Goal: Task Accomplishment & Management: Complete application form

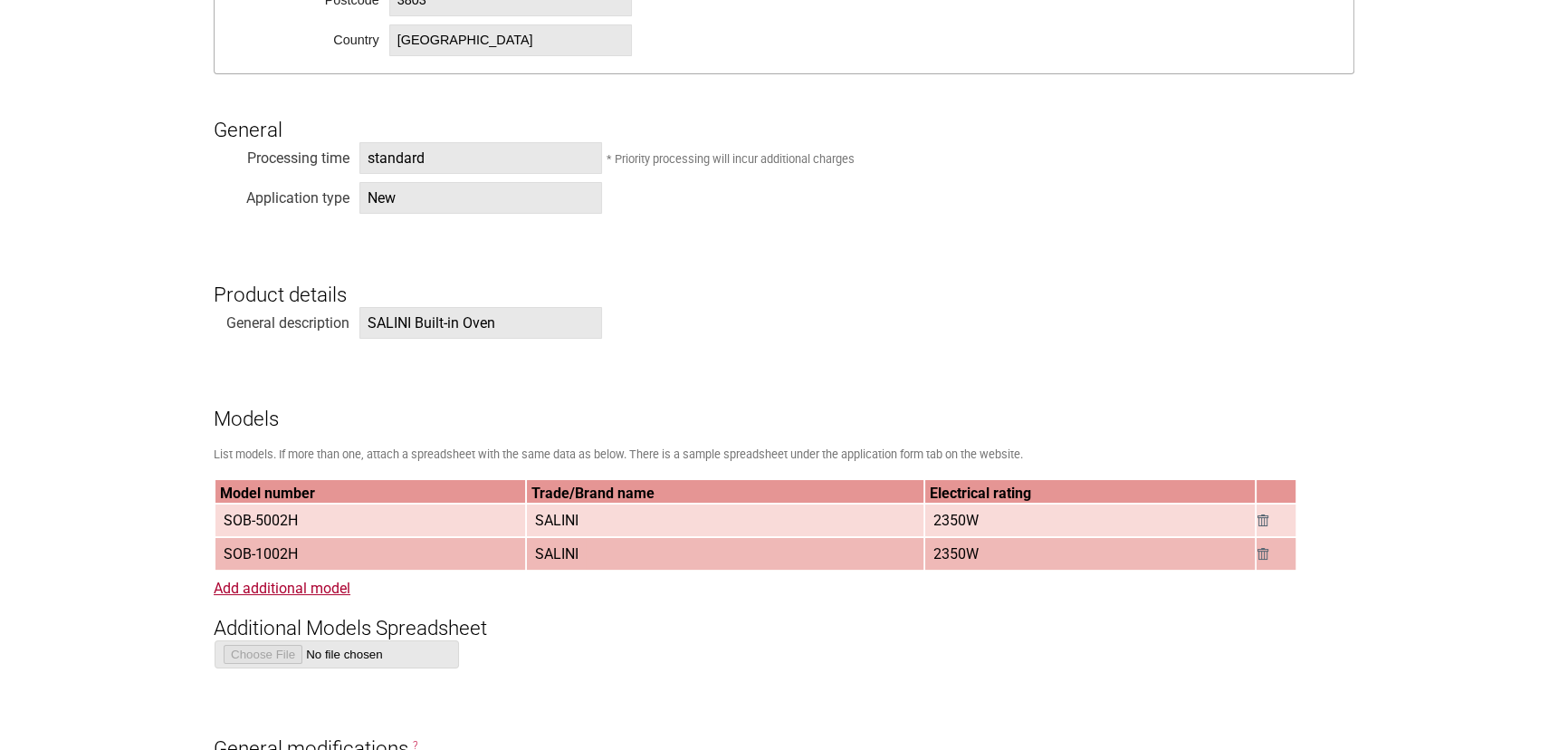
scroll to position [1234, 0]
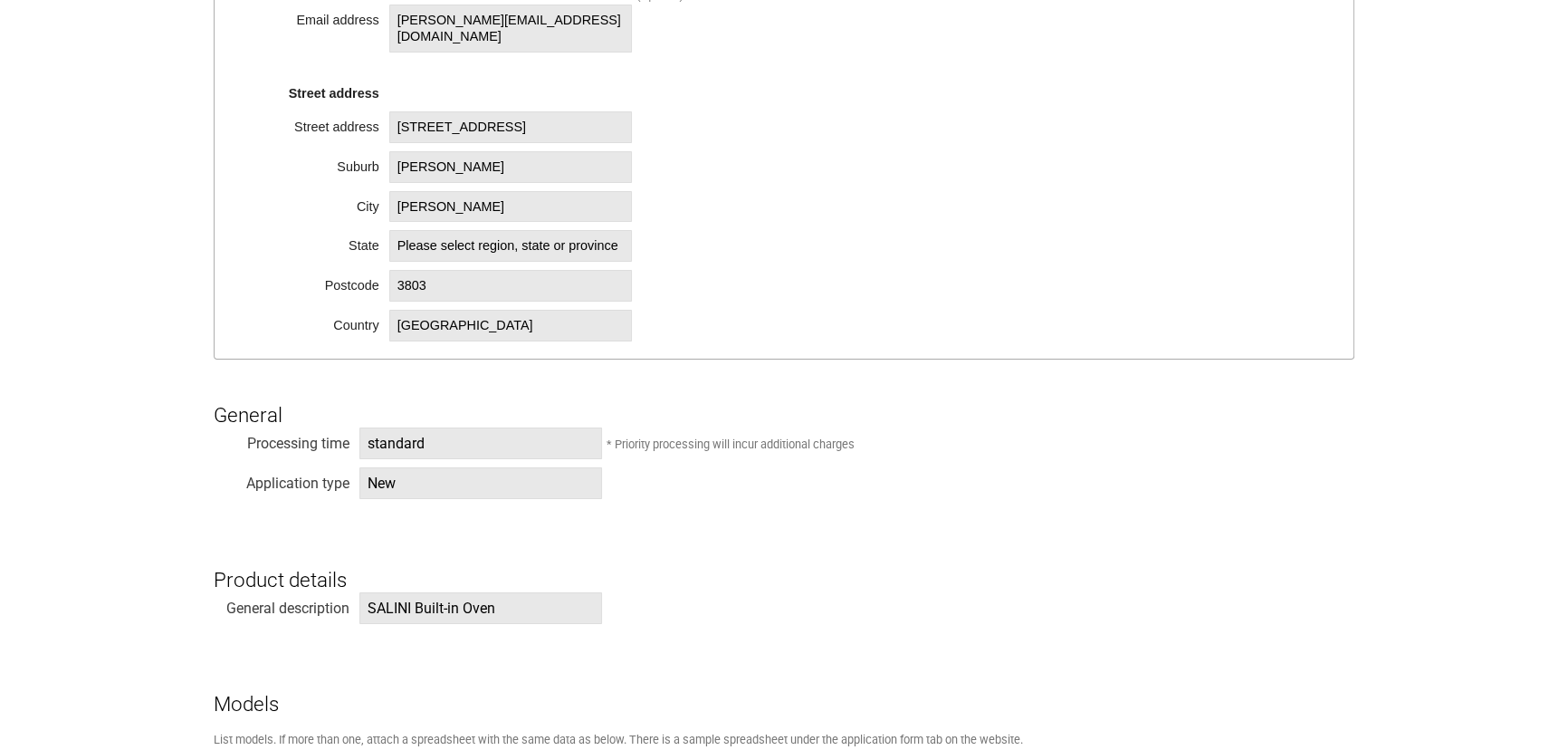
scroll to position [1317, 0]
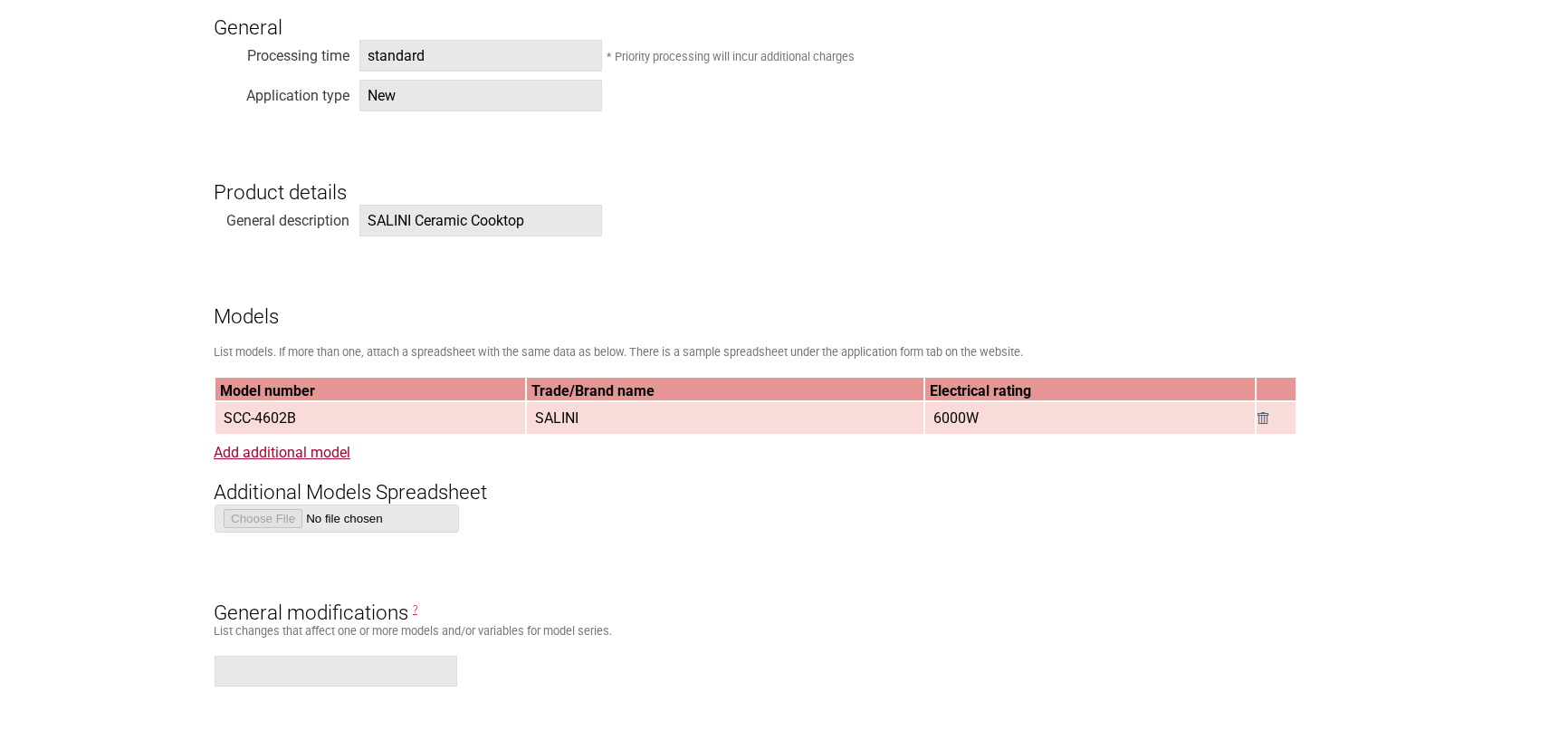
scroll to position [1317, 0]
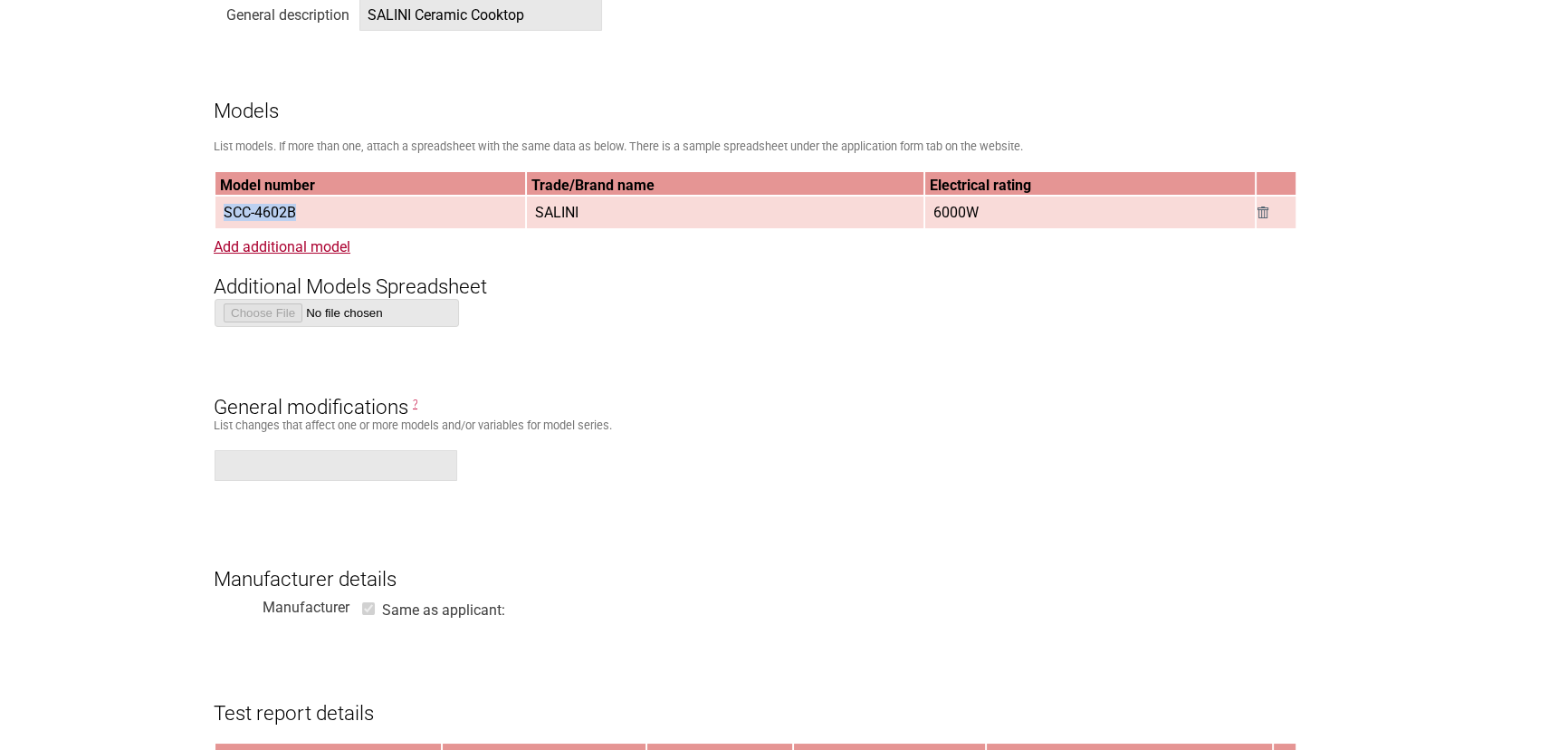
drag, startPoint x: 293, startPoint y: 217, endPoint x: 224, endPoint y: 211, distance: 69.3
click at [224, 211] on span "SCC-4602B" at bounding box center [260, 212] width 87 height 30
copy span "SCC-4602B"
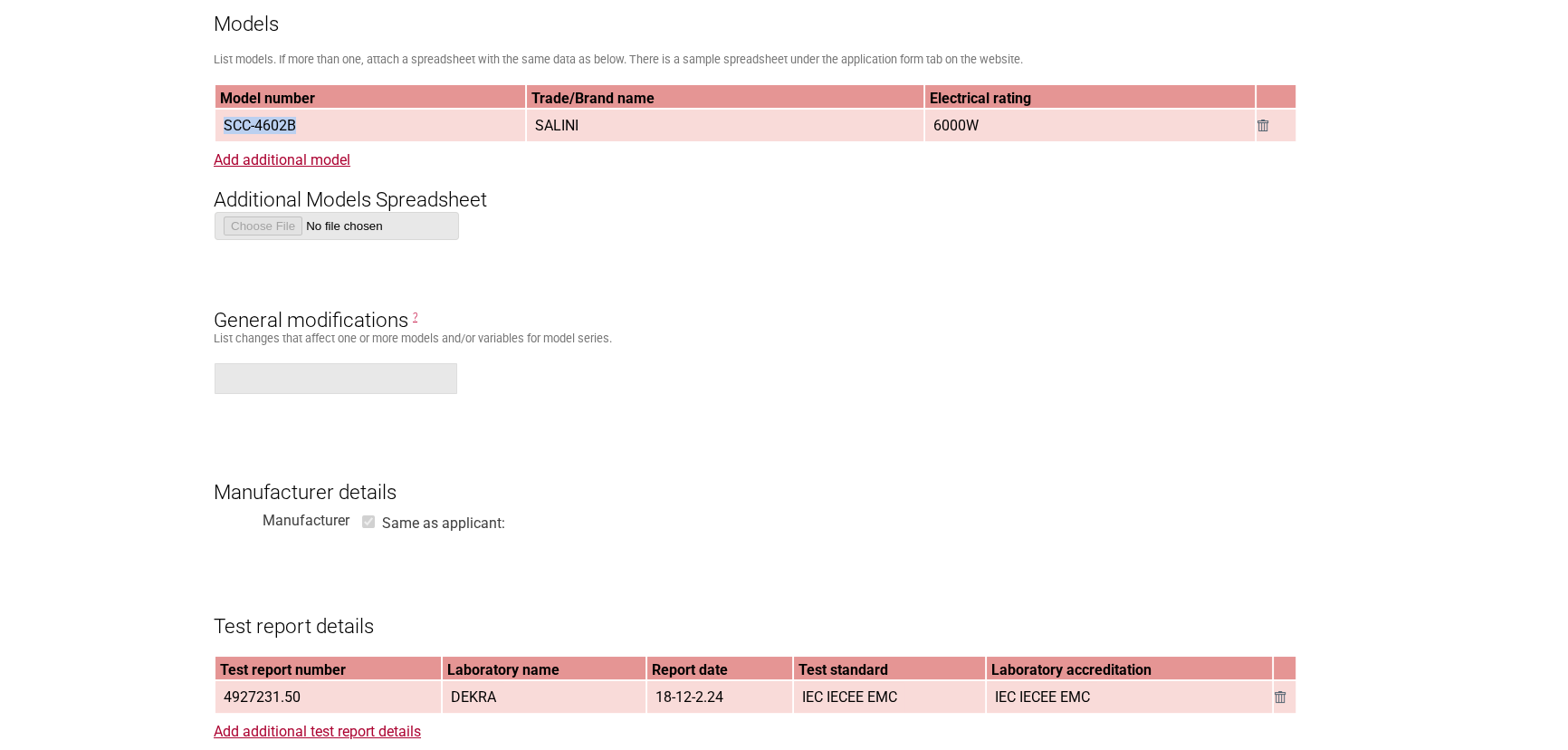
scroll to position [1234, 0]
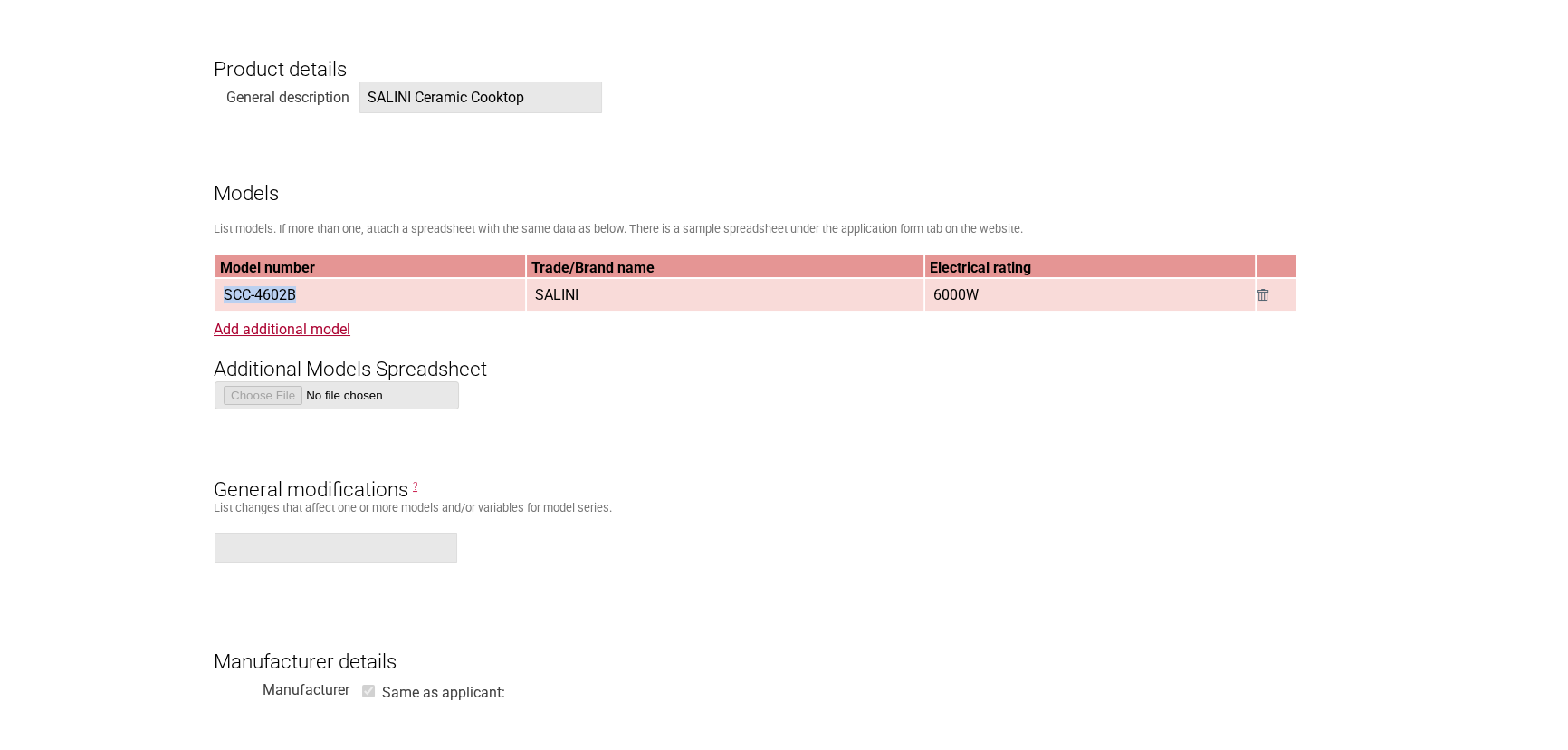
copy span "SCC-4602B"
